Goal: Information Seeking & Learning: Learn about a topic

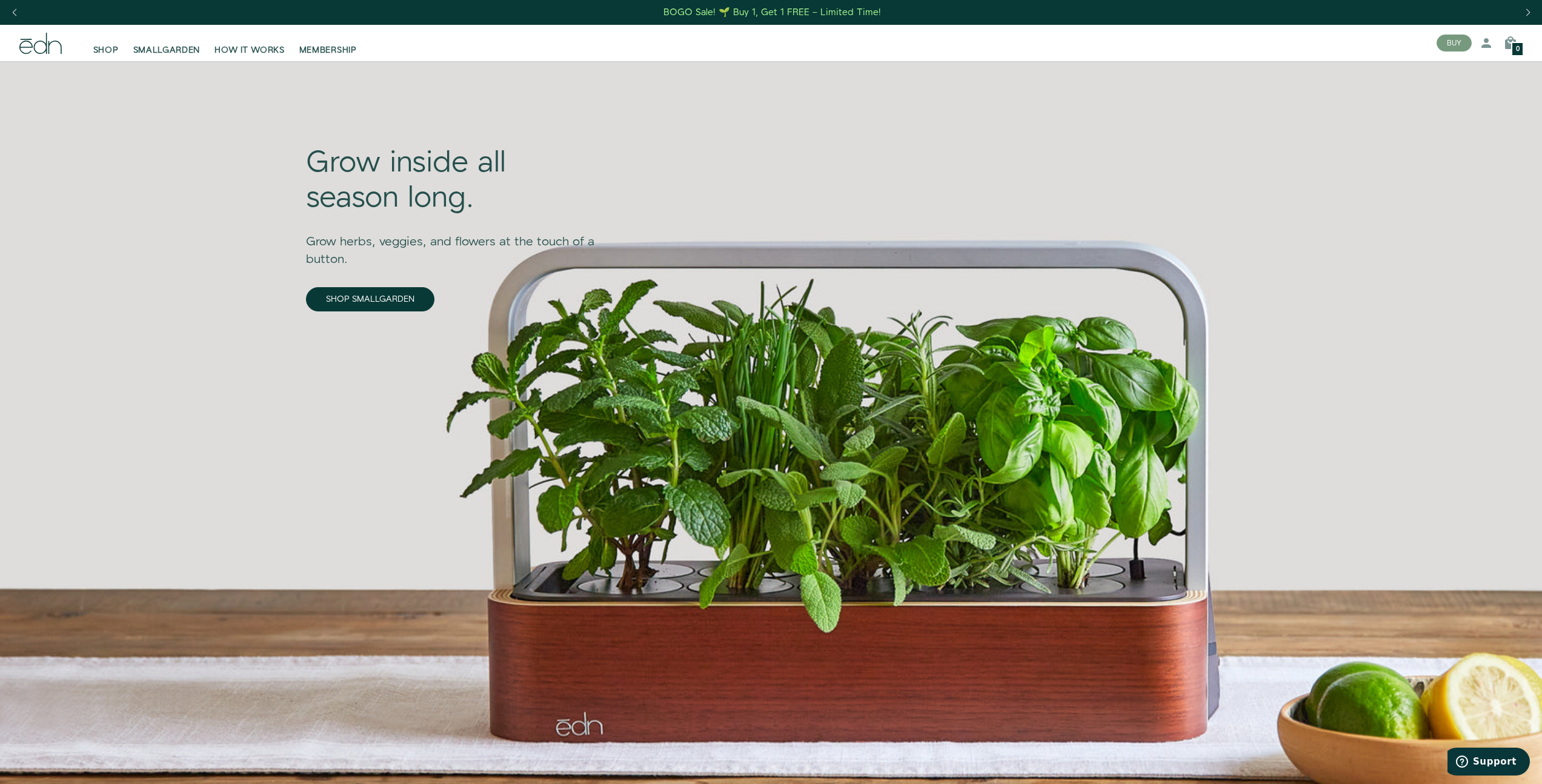
click at [5, 39] on div "SHOP SMALLGARDEN HOW IT WORKS MEMBERSHIP BUY 42732282904750 1 0" at bounding box center [771, 43] width 1542 height 36
click at [23, 42] on icon at bounding box center [26, 47] width 13 height 13
click at [251, 50] on span "HOW IT WORKS" at bounding box center [249, 50] width 70 height 12
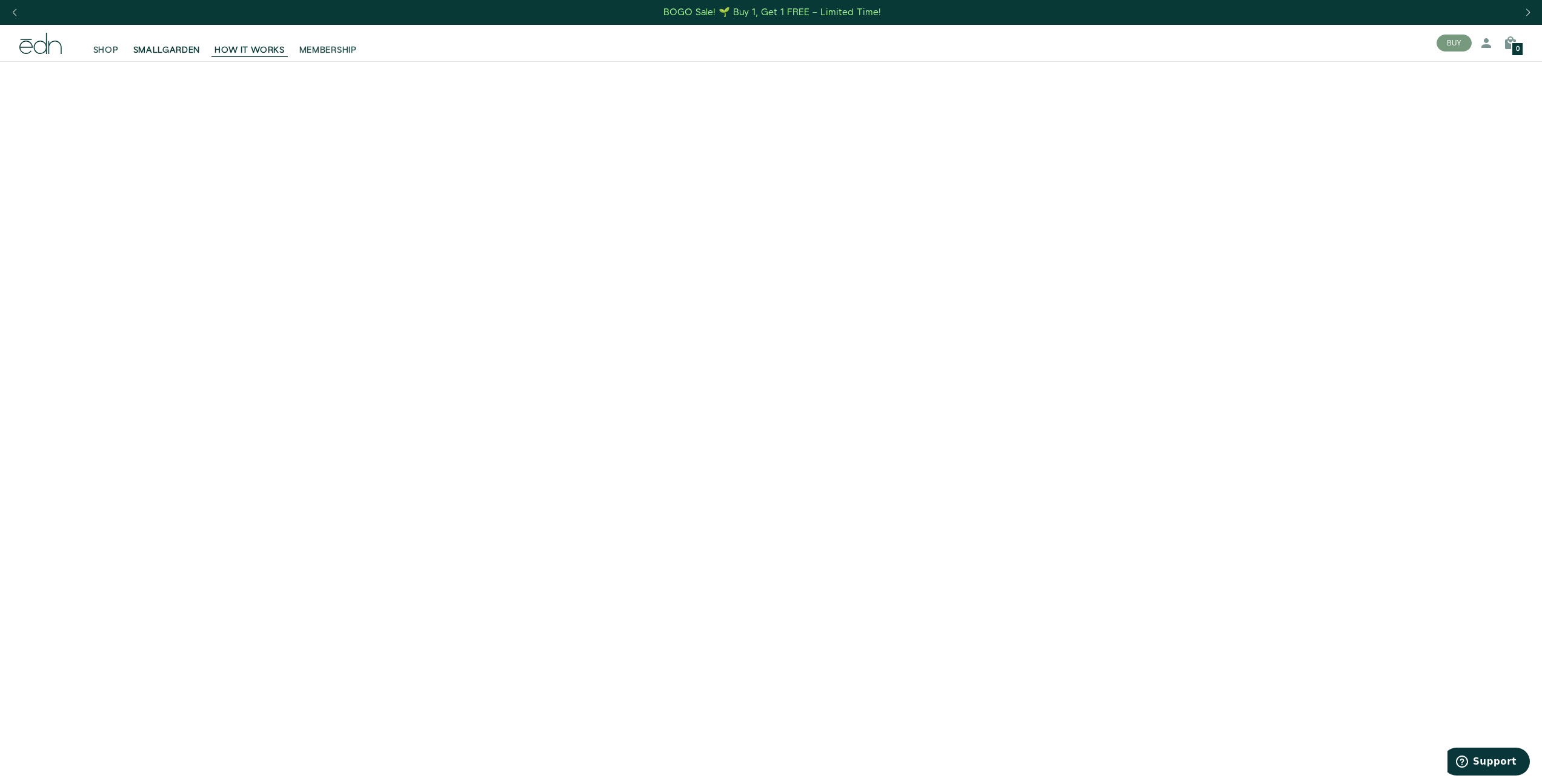
click at [203, 53] on link "SMALLGARDEN" at bounding box center [167, 43] width 82 height 27
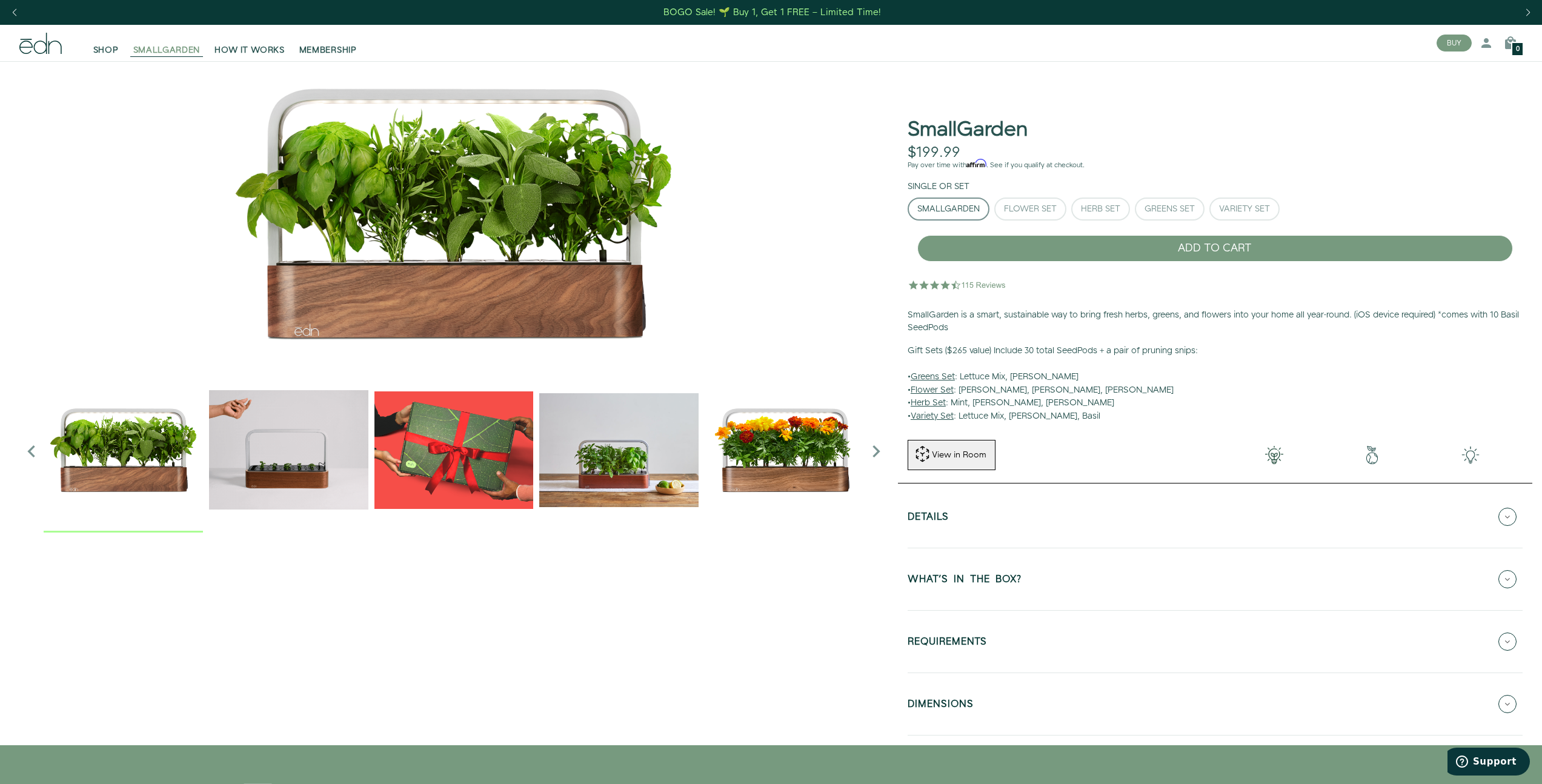
click at [180, 54] on span "SMALLGARDEN" at bounding box center [166, 50] width 68 height 12
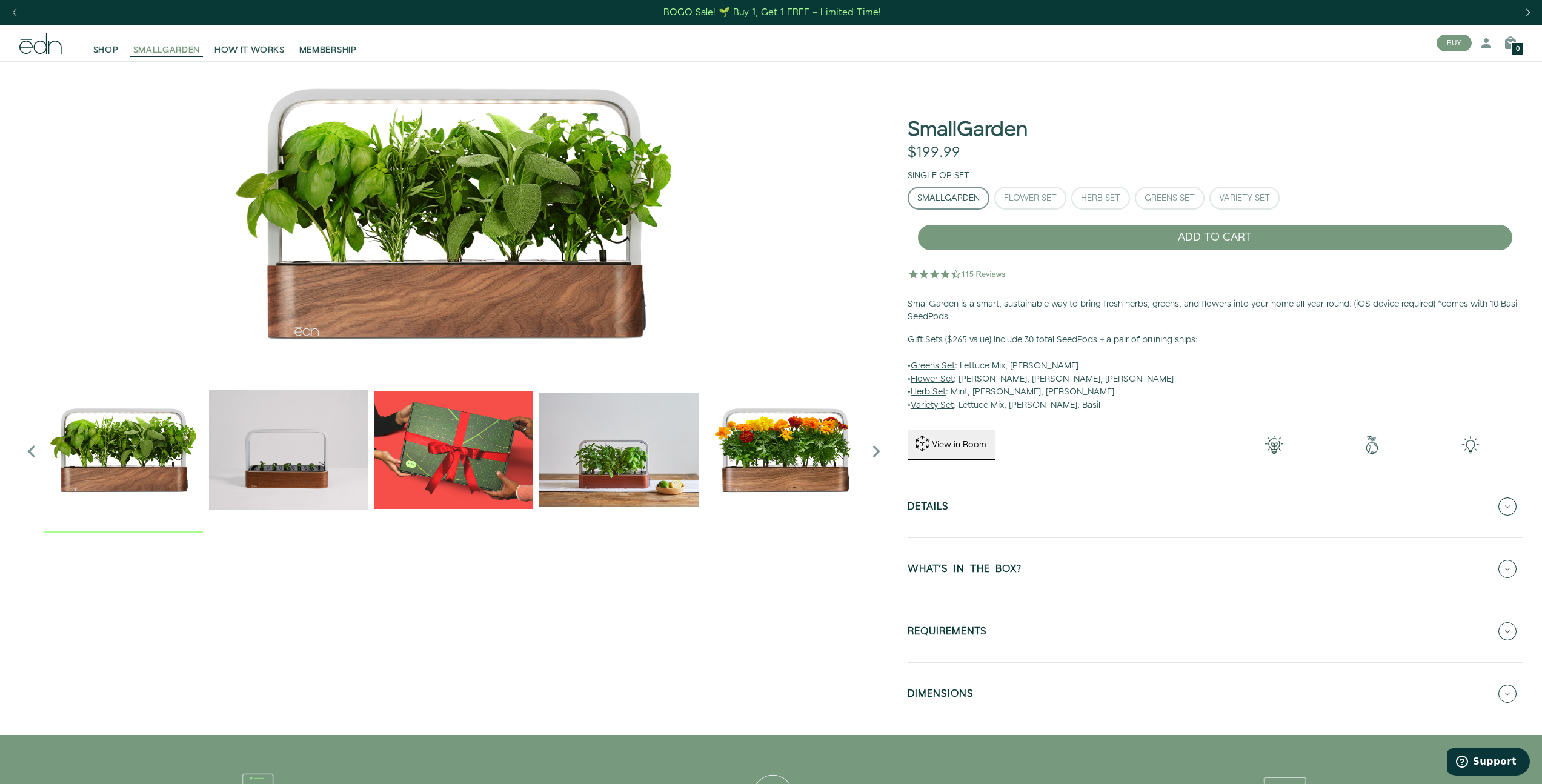
click at [142, 49] on span "SMALLGARDEN" at bounding box center [166, 50] width 68 height 12
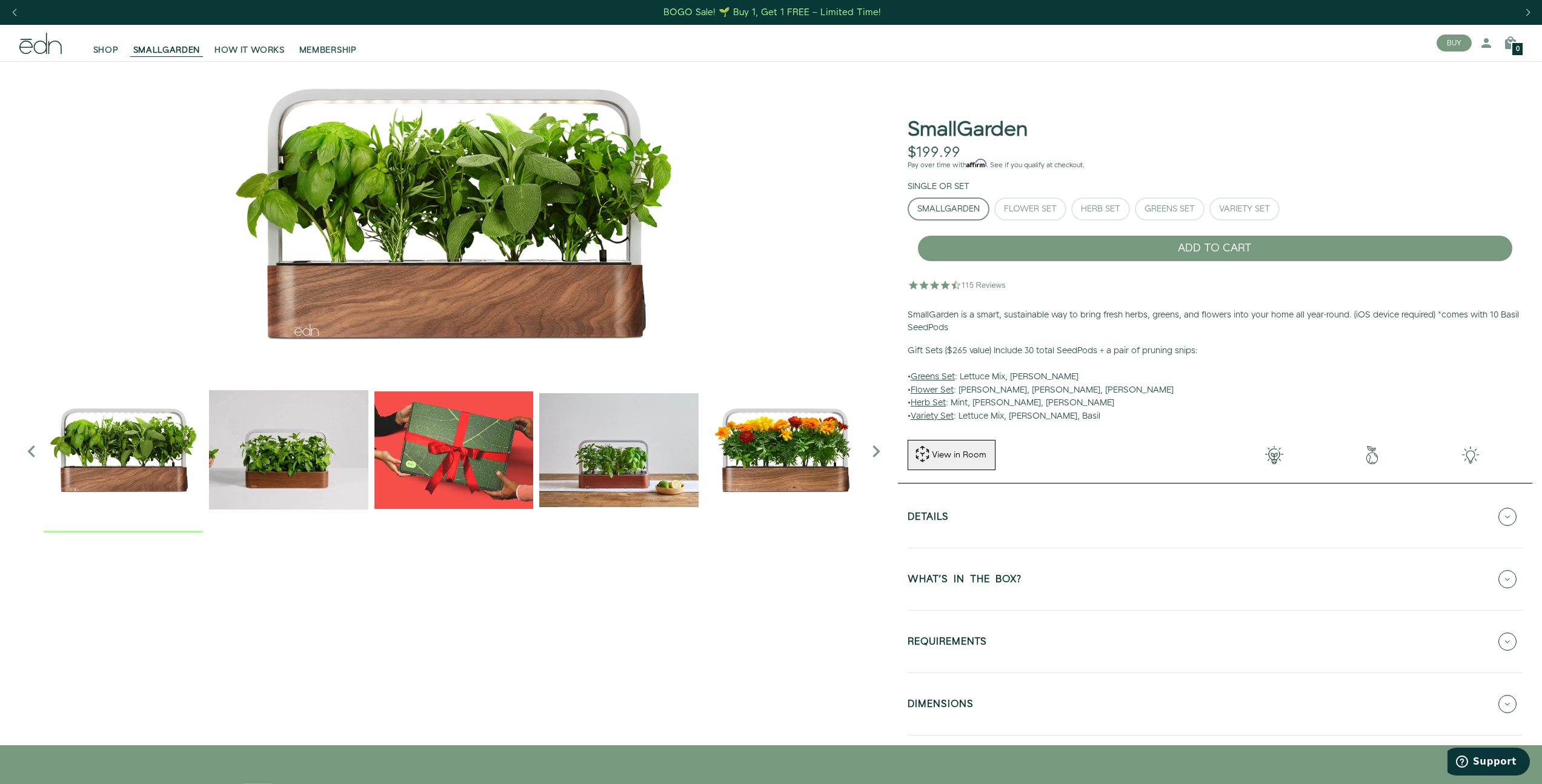
click at [23, 47] on icon at bounding box center [26, 47] width 13 height 13
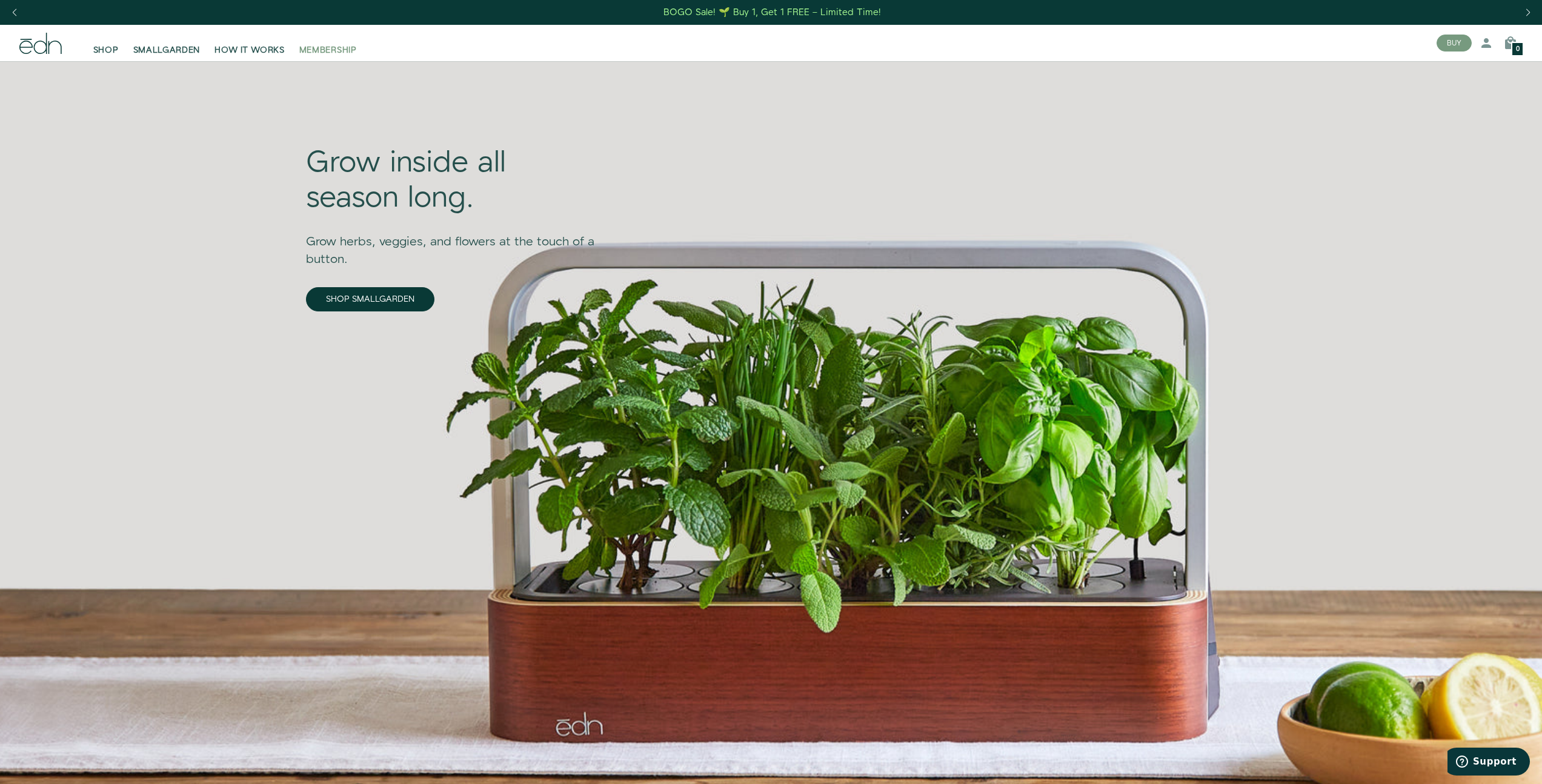
click at [348, 46] on span "MEMBERSHIP" at bounding box center [328, 50] width 57 height 12
